Goal: Check status: Check status

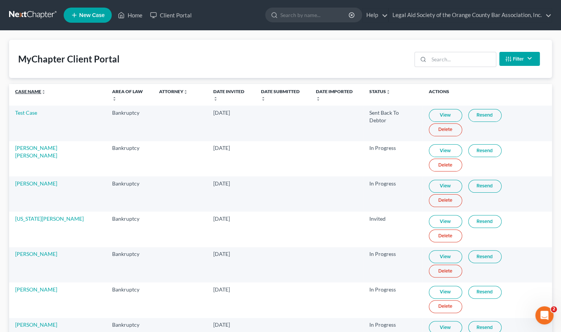
click at [26, 91] on link "Case Name unfold_more expand_more expand_less" at bounding box center [30, 92] width 31 height 6
click at [545, 317] on icon "Open Intercom Messenger" at bounding box center [544, 315] width 13 height 13
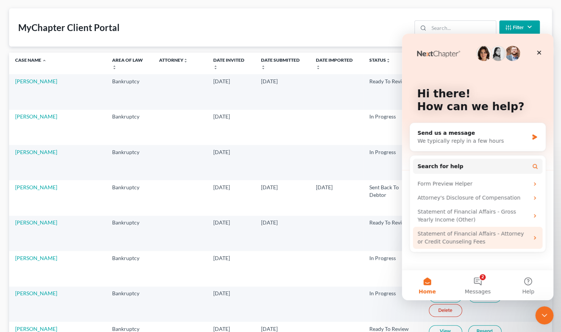
scroll to position [76, 0]
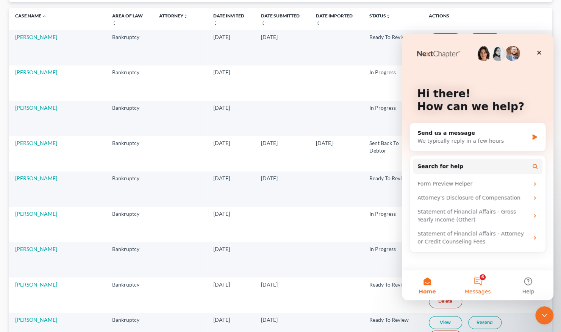
click at [477, 281] on button "6 Messages" at bounding box center [478, 285] width 50 height 30
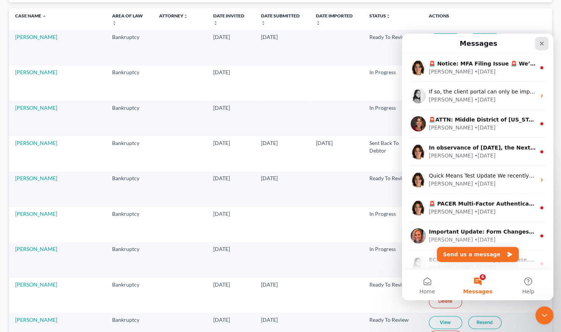
click at [542, 42] on icon "Close" at bounding box center [542, 44] width 6 height 6
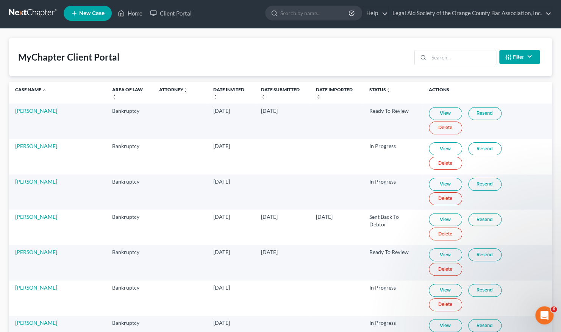
scroll to position [0, 0]
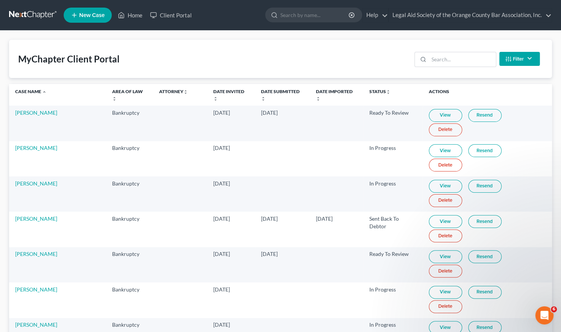
click at [24, 248] on td "[PERSON_NAME]" at bounding box center [57, 265] width 97 height 35
click at [23, 251] on link "[PERSON_NAME]" at bounding box center [36, 254] width 42 height 6
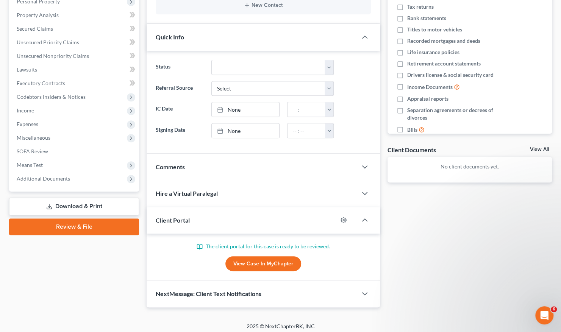
scroll to position [140, 0]
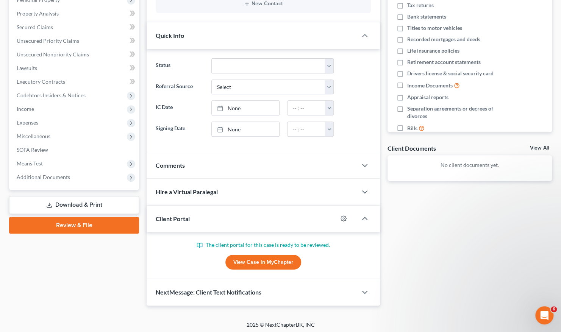
click at [179, 167] on span "Comments" at bounding box center [170, 165] width 29 height 7
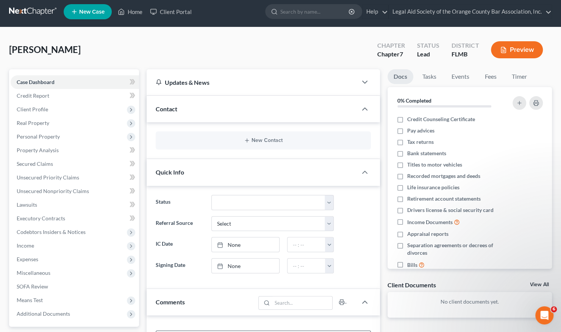
scroll to position [0, 0]
